Goal: Information Seeking & Learning: Find specific page/section

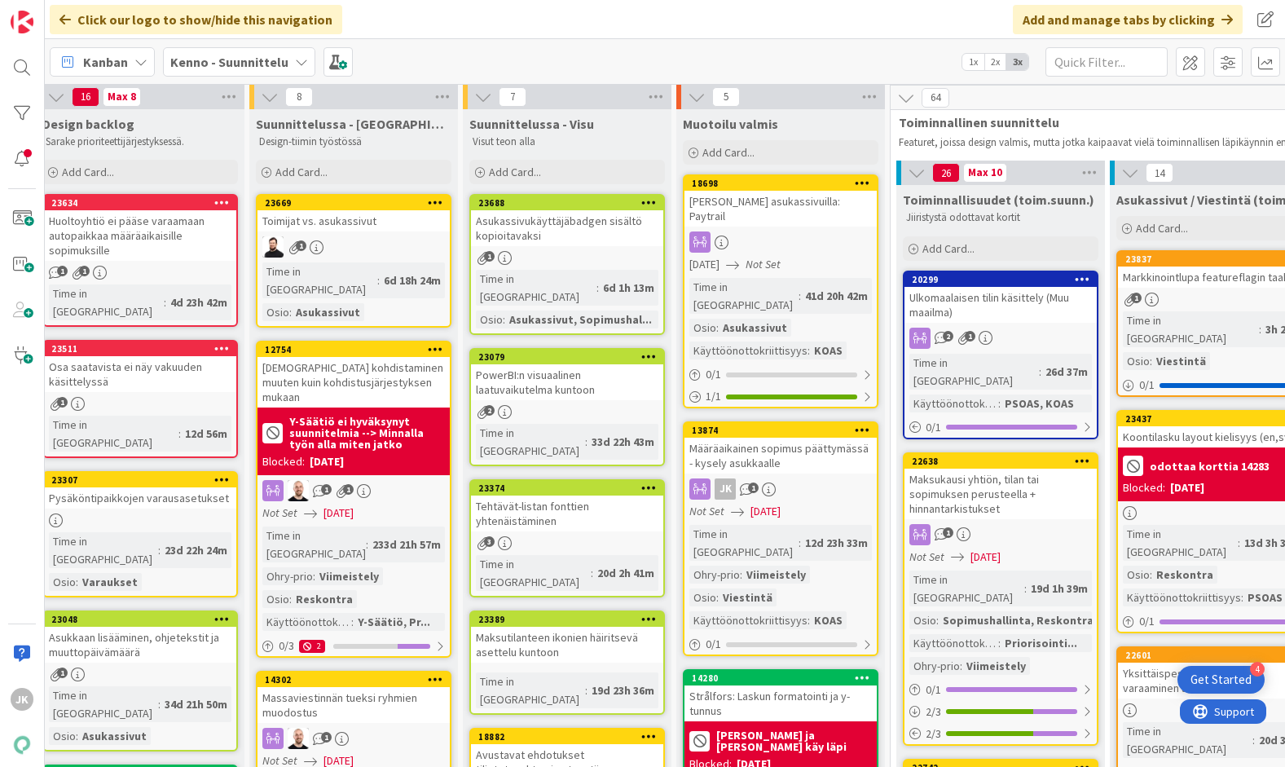
scroll to position [3, 0]
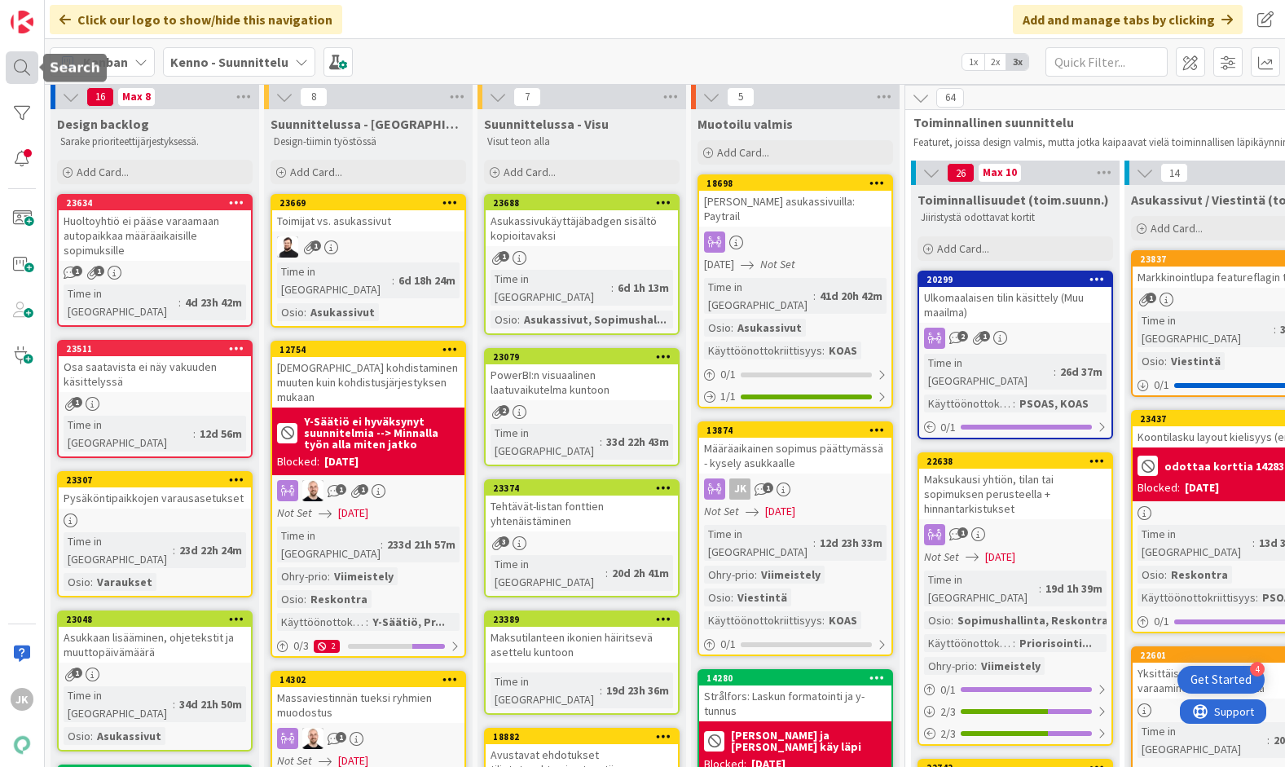
click at [24, 69] on div at bounding box center [22, 67] width 33 height 33
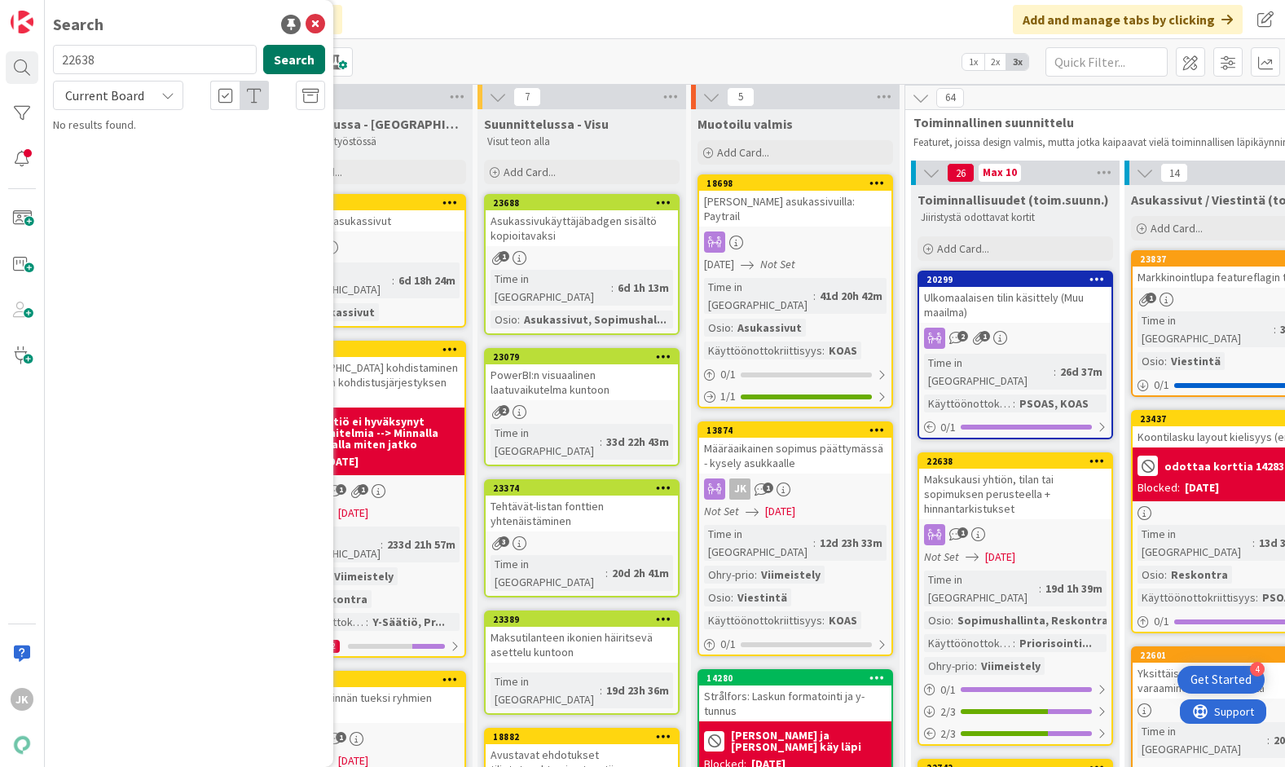
type input "22638"
click at [299, 52] on button "Search" at bounding box center [294, 59] width 62 height 29
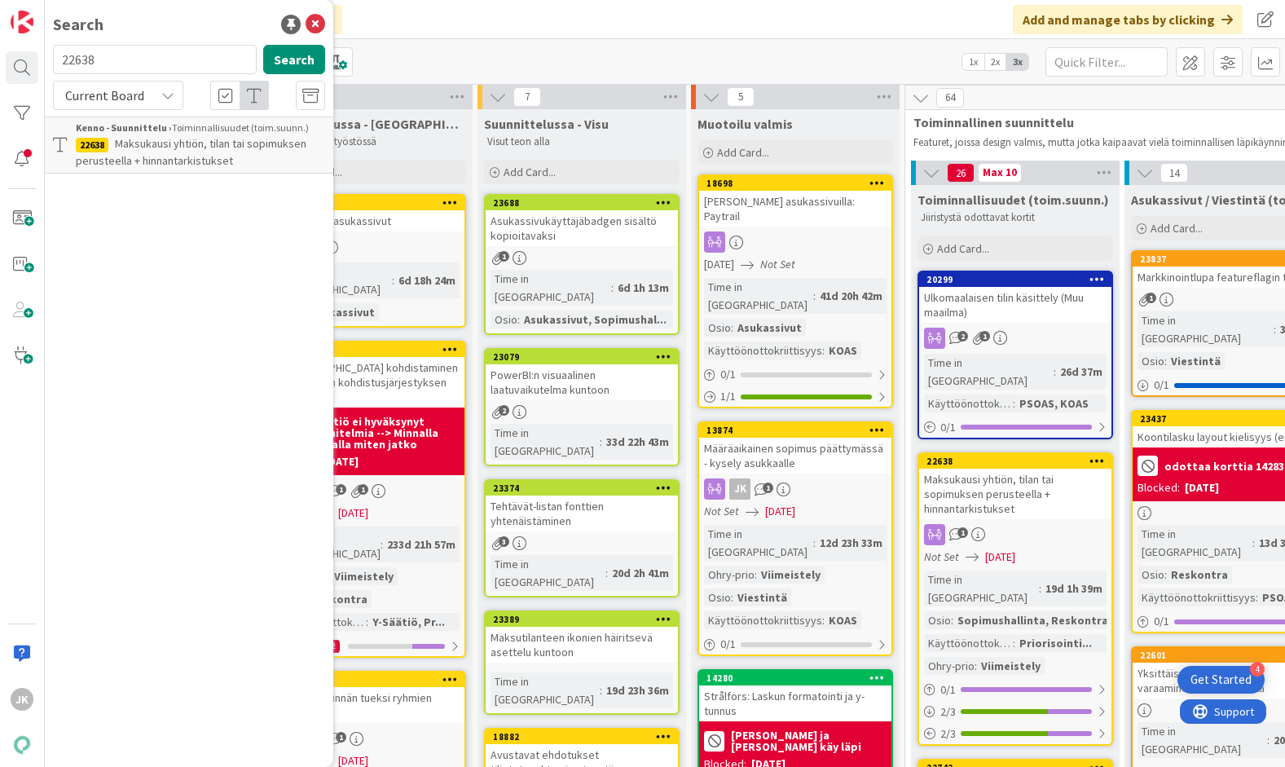
click at [222, 140] on span "Maksukausi yhtiön, tilan tai sopimuksen perusteella + hinnantarkistukset" at bounding box center [191, 152] width 231 height 32
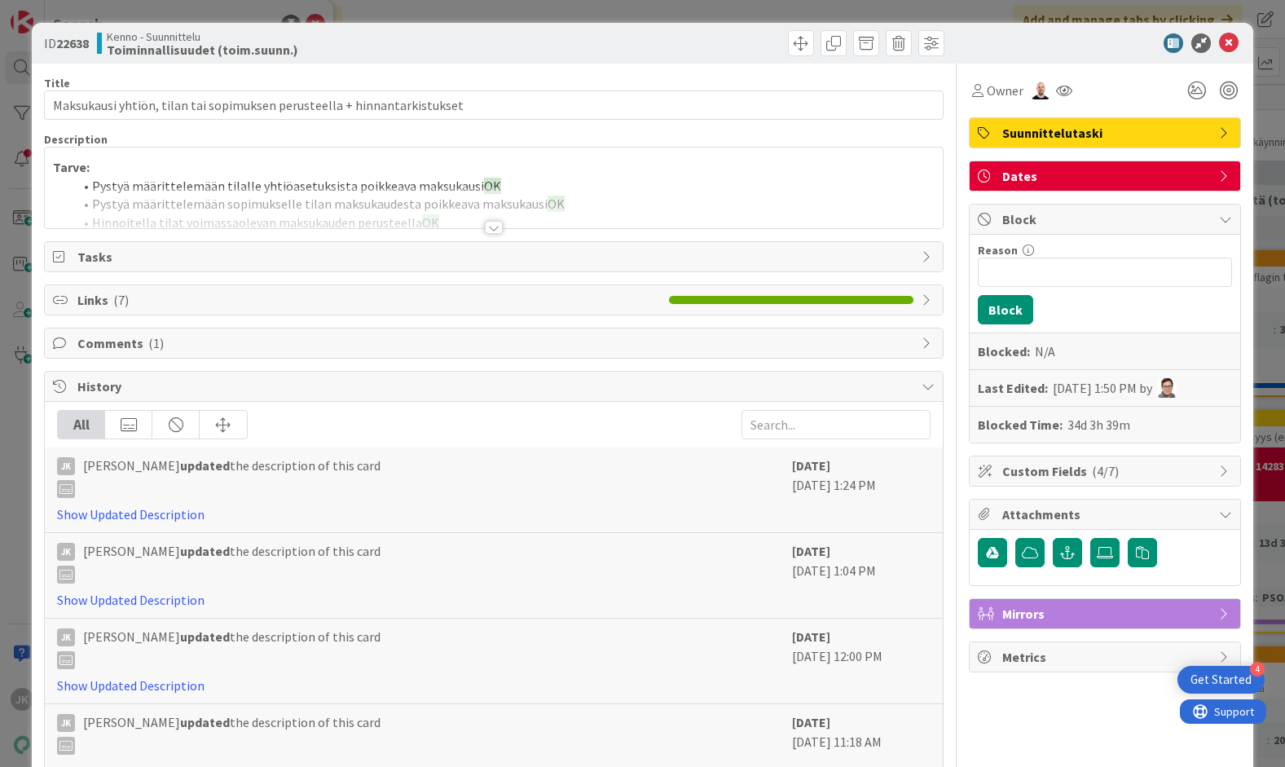
click at [496, 227] on div at bounding box center [494, 227] width 18 height 13
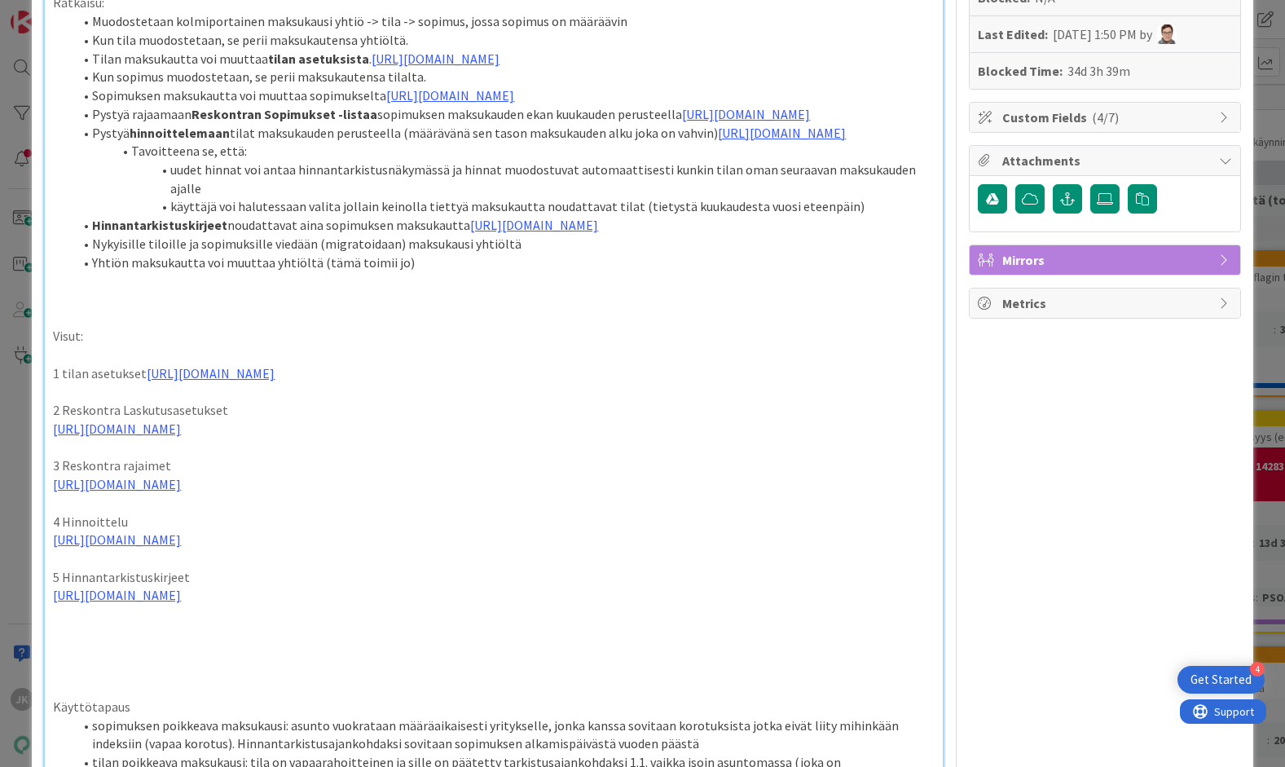
scroll to position [344, 0]
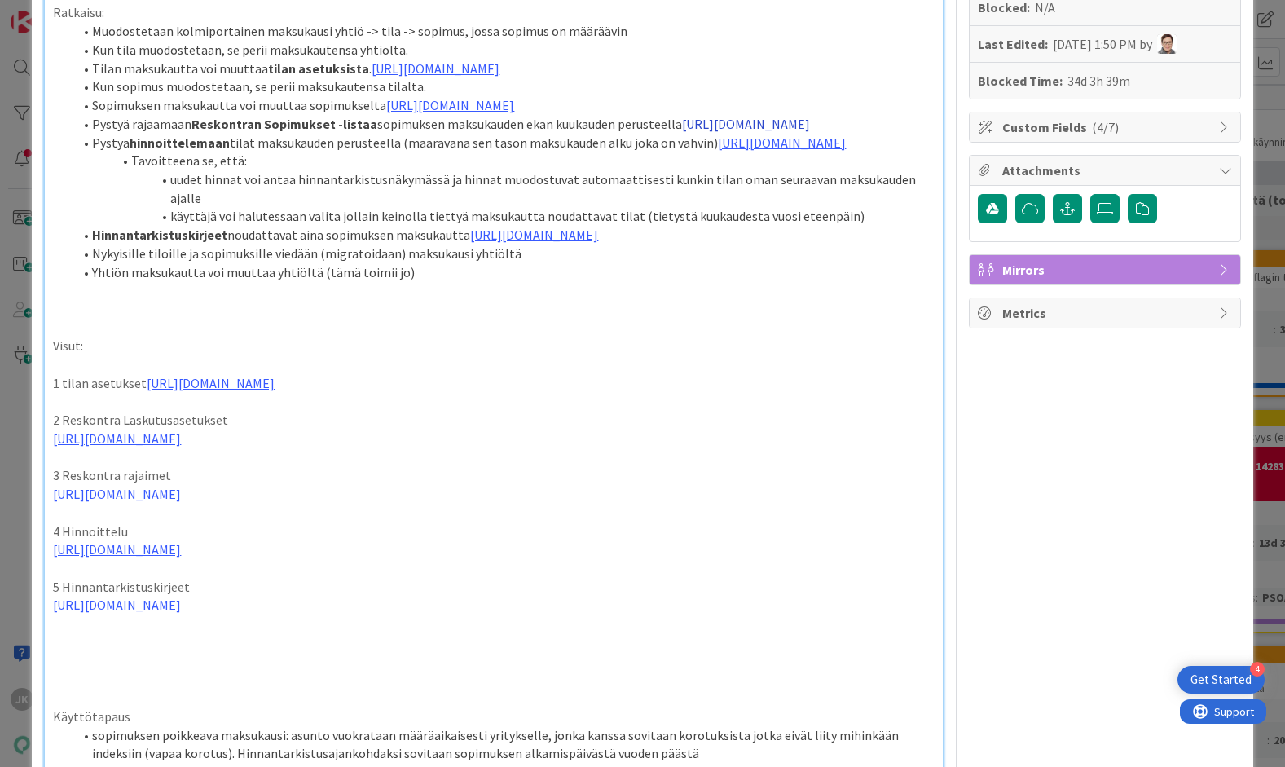
click at [682, 132] on link "[URL][DOMAIN_NAME]" at bounding box center [746, 124] width 128 height 16
click at [420, 249] on link "[URL][DOMAIN_NAME]" at bounding box center [397, 247] width 112 height 21
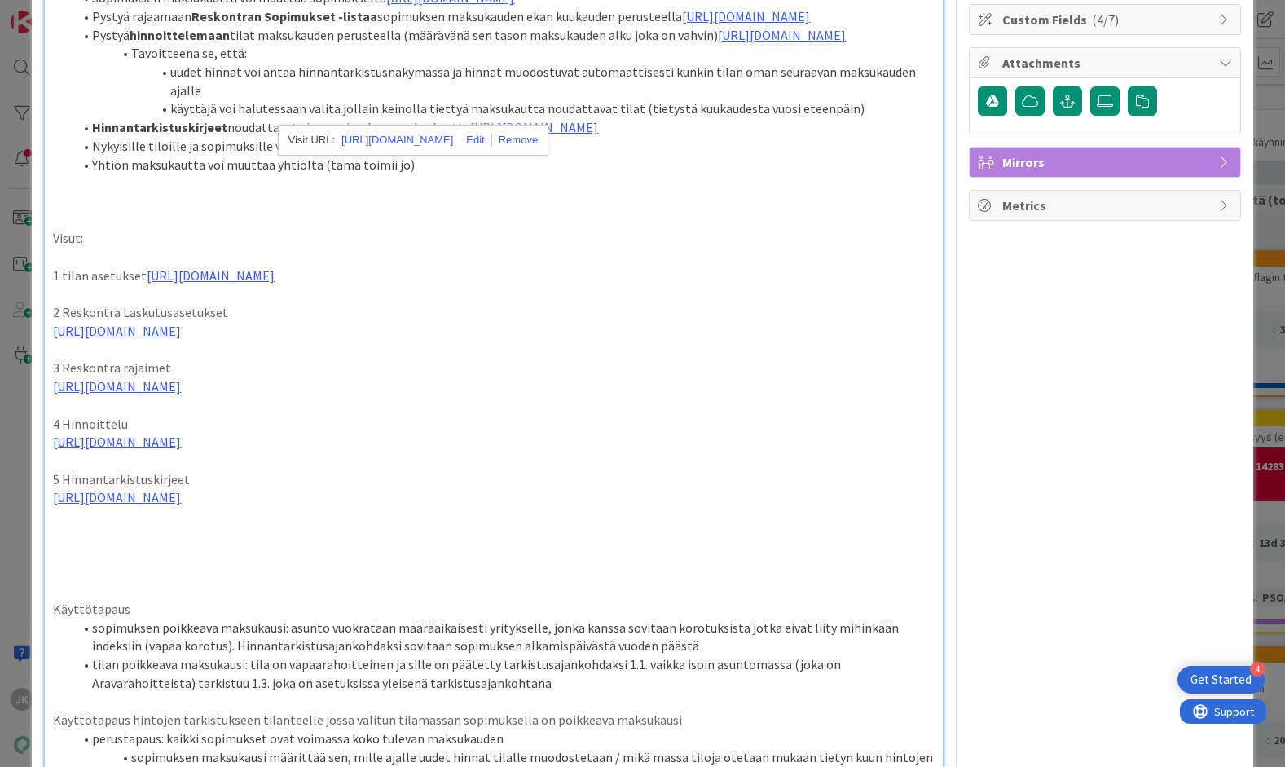
scroll to position [465, 0]
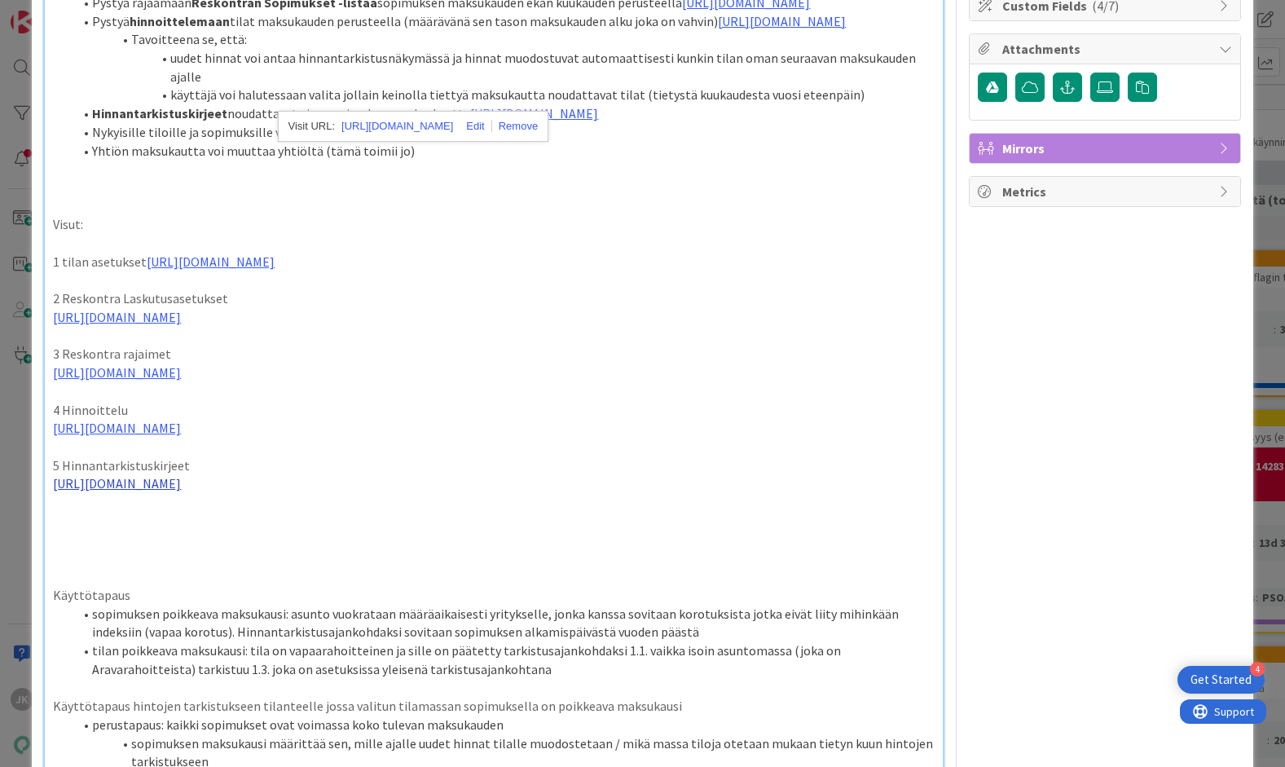
click at [181, 491] on link "[URL][DOMAIN_NAME]" at bounding box center [117, 483] width 128 height 16
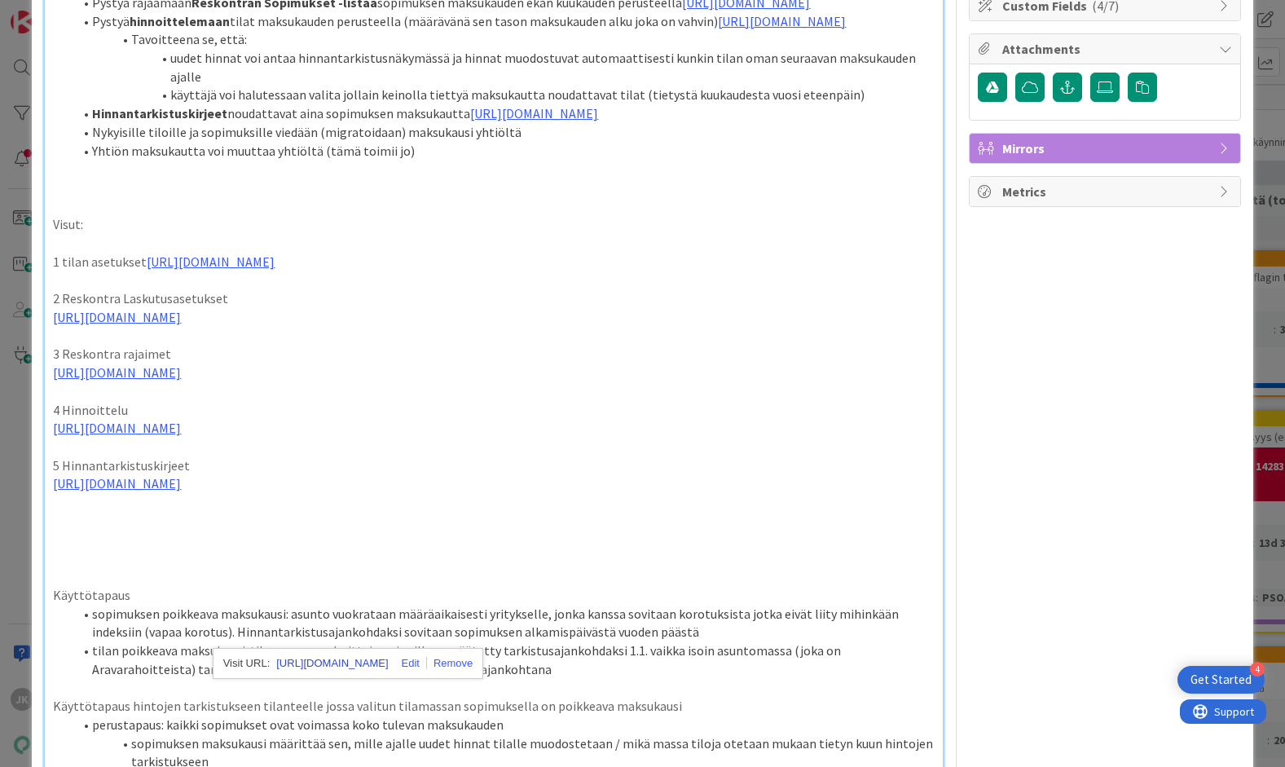
click at [334, 663] on link "[URL][DOMAIN_NAME]" at bounding box center [332, 663] width 112 height 21
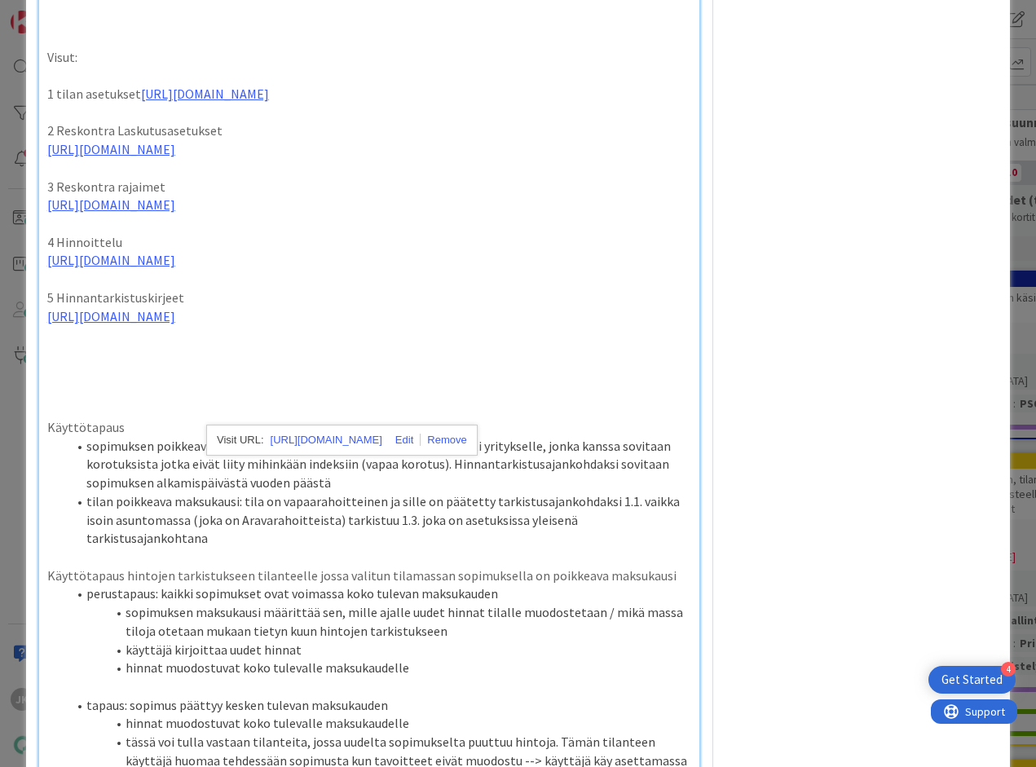
scroll to position [685, 0]
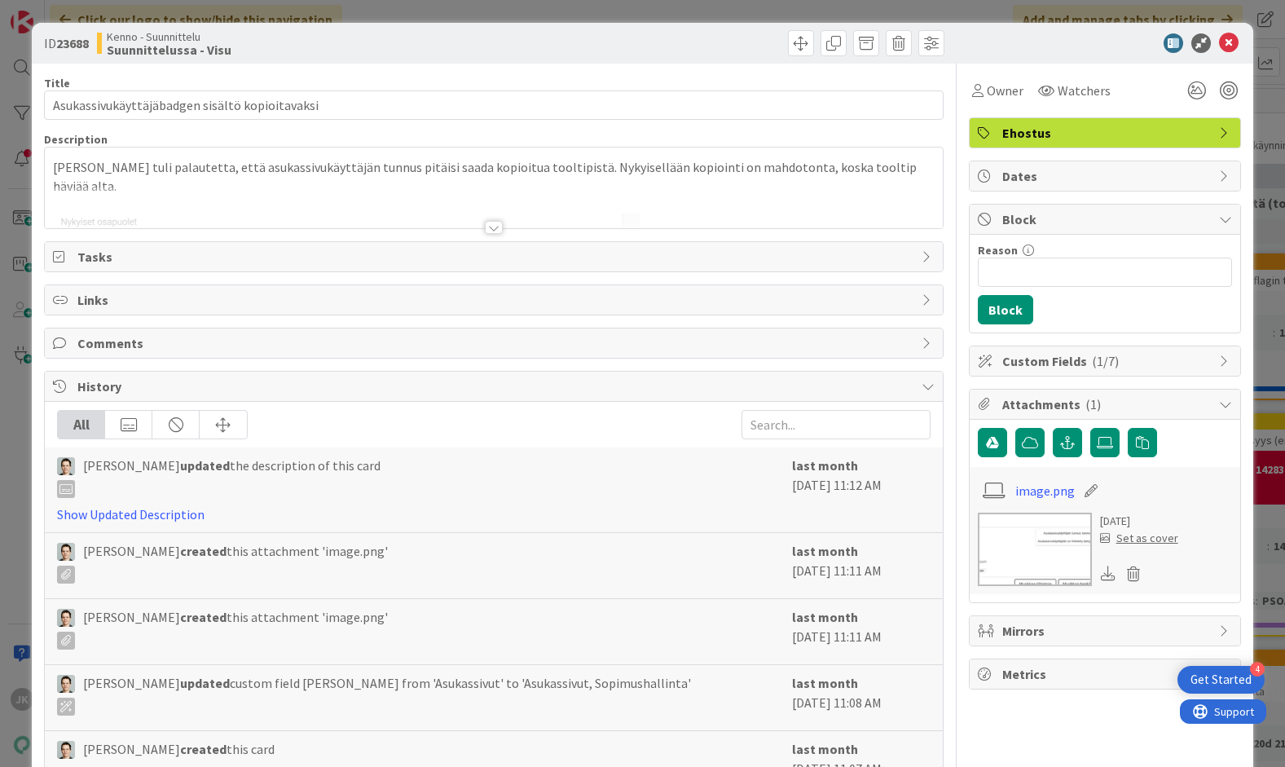
click at [499, 228] on div at bounding box center [494, 227] width 18 height 13
